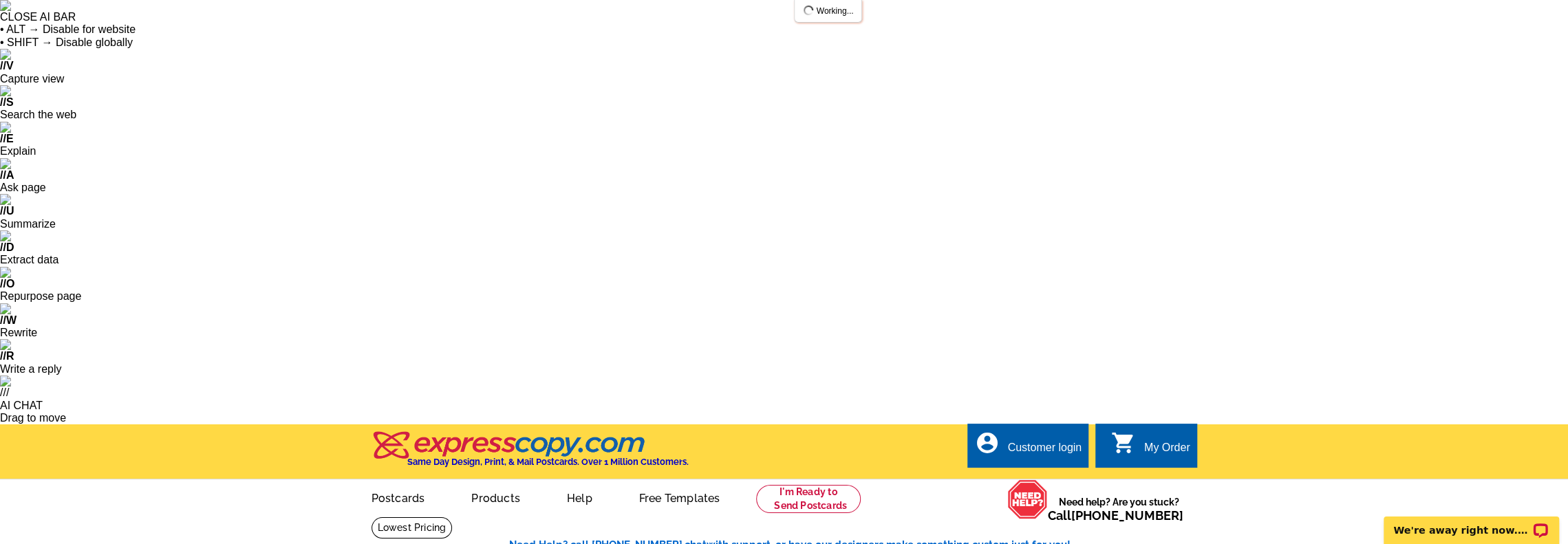
select select "785"
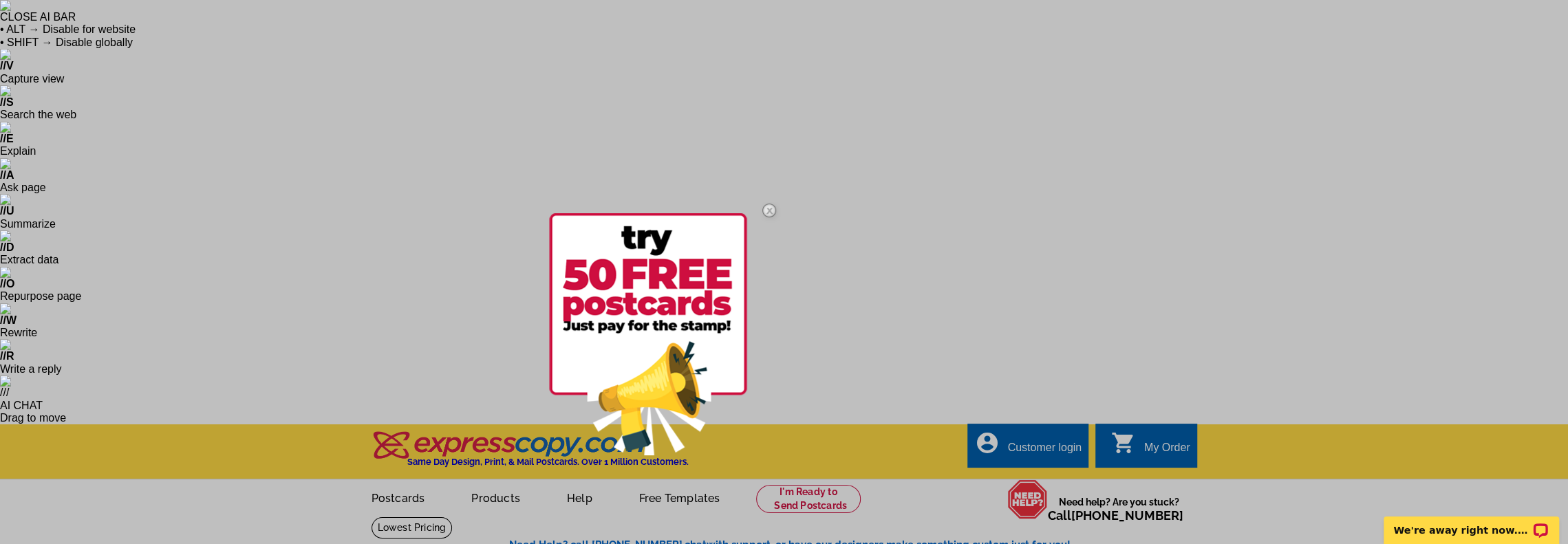
click at [354, 402] on div at bounding box center [784, 272] width 1568 height 544
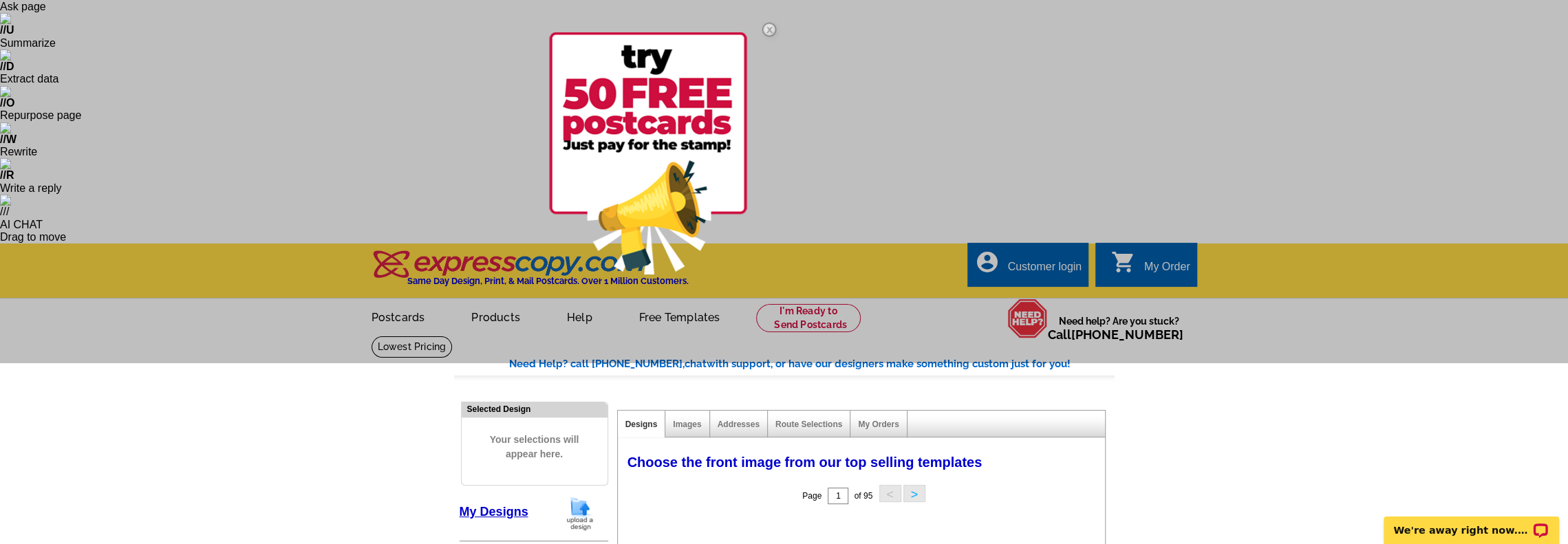
scroll to position [207, 0]
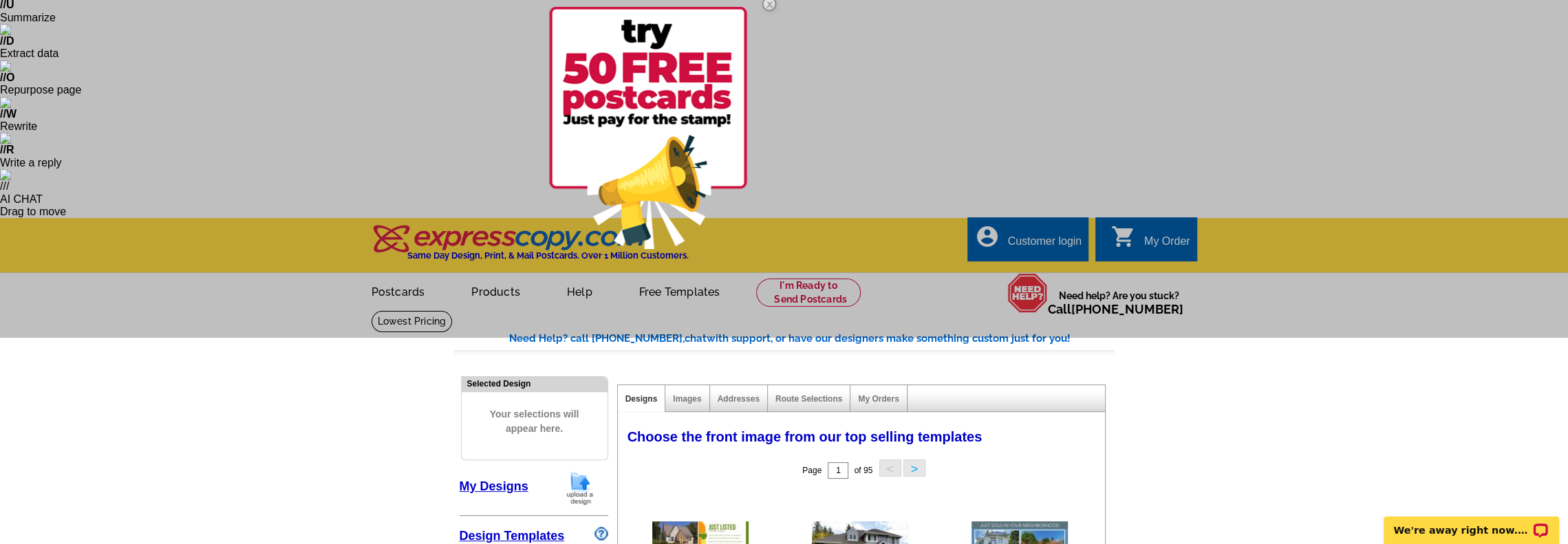
click at [255, 242] on div at bounding box center [784, 65] width 1568 height 544
click at [769, 2] on img at bounding box center [769, 4] width 40 height 40
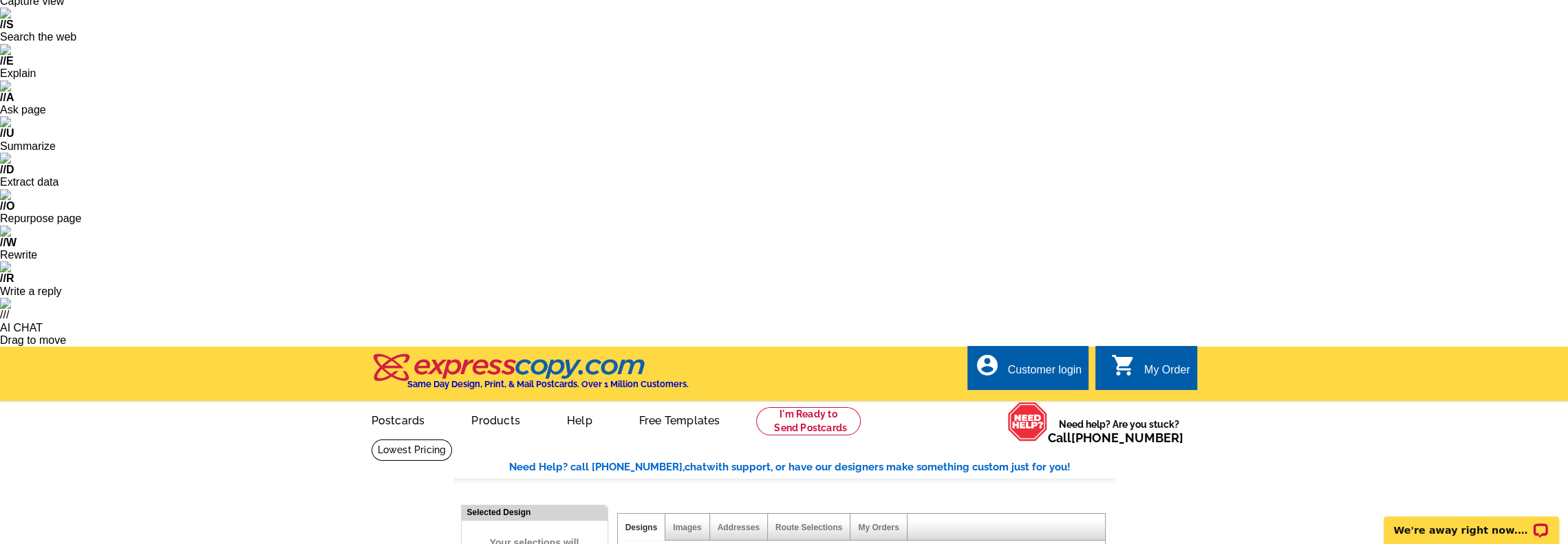
scroll to position [0, 0]
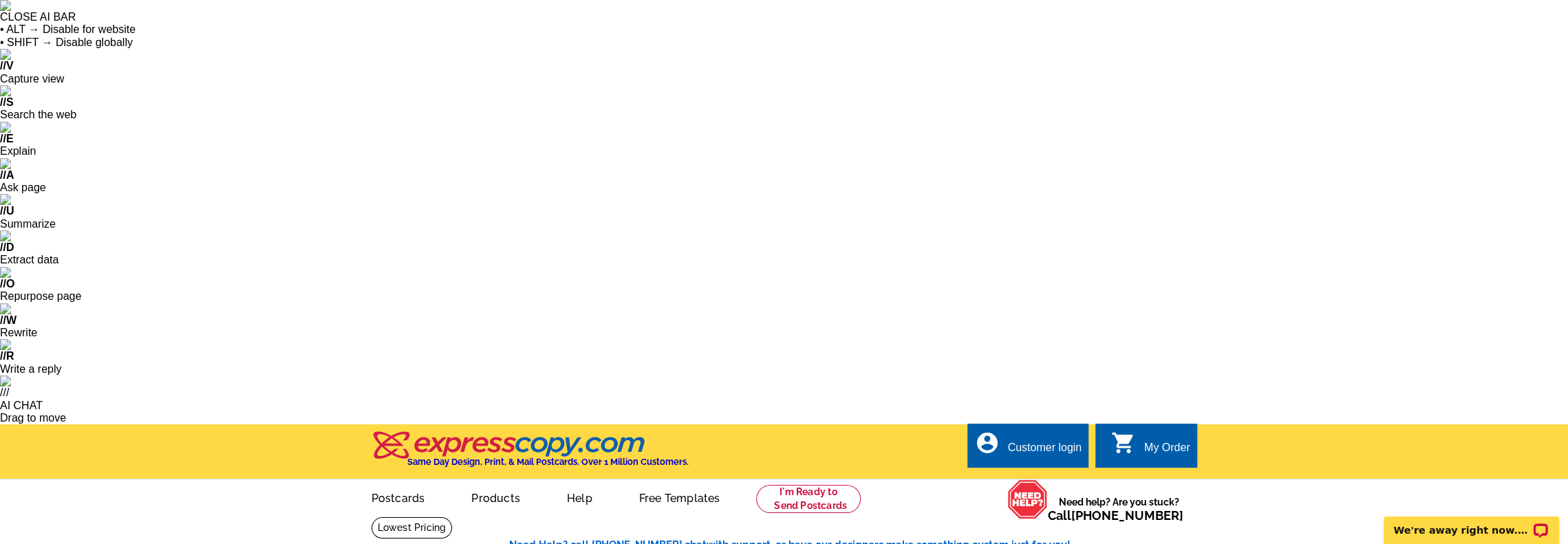
click at [1032, 441] on div "Customer login" at bounding box center [1044, 451] width 74 height 19
drag, startPoint x: 837, startPoint y: 231, endPoint x: 1072, endPoint y: 102, distance: 268.1
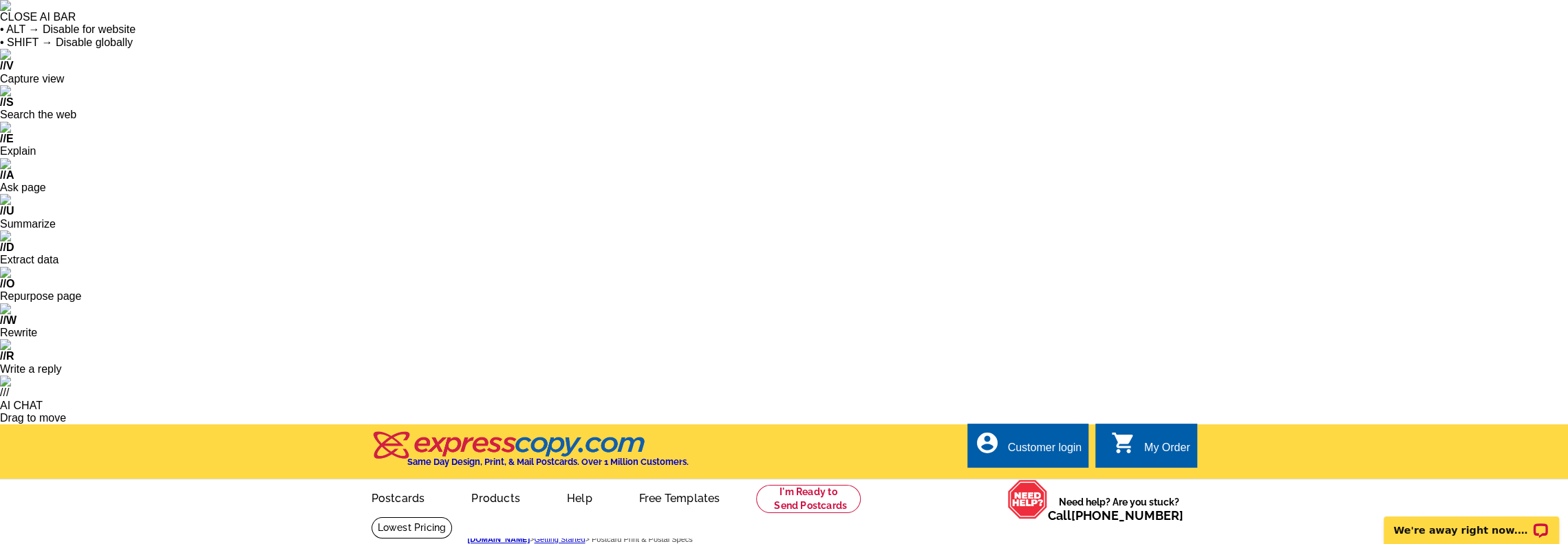
scroll to position [1396, 0]
